Goal: Task Accomplishment & Management: Use online tool/utility

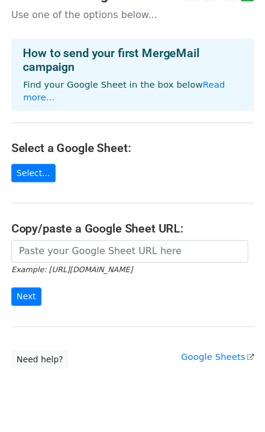
scroll to position [39, 0]
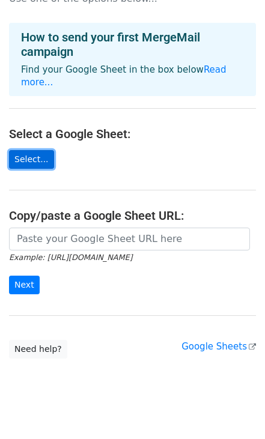
click at [35, 150] on link "Select..." at bounding box center [31, 159] width 45 height 19
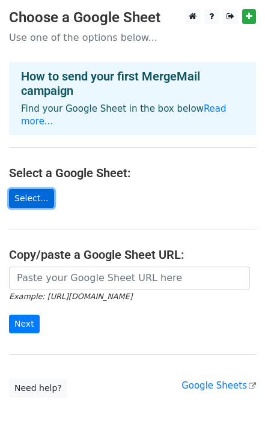
click at [33, 189] on link "Select..." at bounding box center [31, 198] width 45 height 19
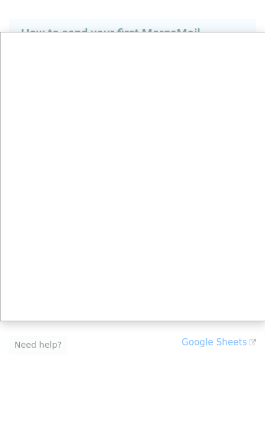
scroll to position [39, 0]
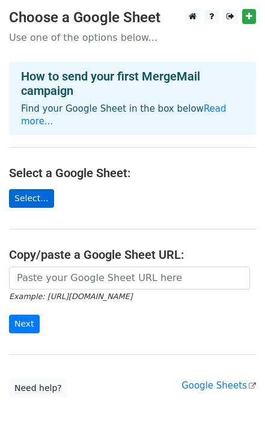
click at [33, 189] on link "Select..." at bounding box center [31, 198] width 45 height 19
